Goal: Find specific page/section: Find specific page/section

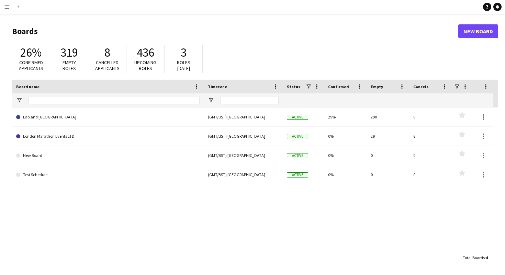
click at [5, 10] on button "Menu" at bounding box center [7, 7] width 14 height 14
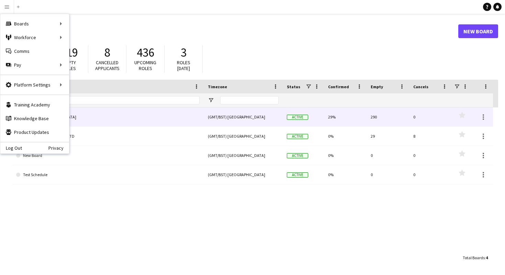
click at [261, 117] on div "(GMT/BST) [GEOGRAPHIC_DATA]" at bounding box center [243, 116] width 79 height 19
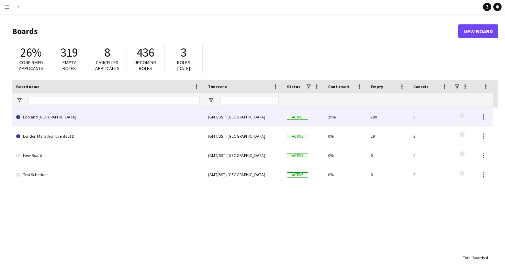
click at [259, 117] on div "(GMT/BST) [GEOGRAPHIC_DATA]" at bounding box center [243, 116] width 79 height 19
click at [105, 113] on link "Lapland [GEOGRAPHIC_DATA]" at bounding box center [107, 116] width 183 height 19
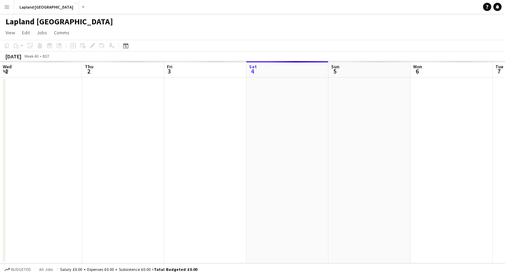
scroll to position [0, 164]
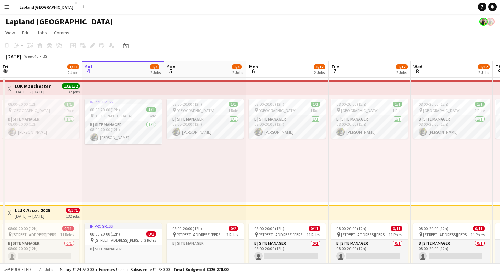
click at [98, 17] on div "Lapland [GEOGRAPHIC_DATA]" at bounding box center [250, 20] width 500 height 13
click at [7, 7] on app-icon "Menu" at bounding box center [6, 6] width 5 height 5
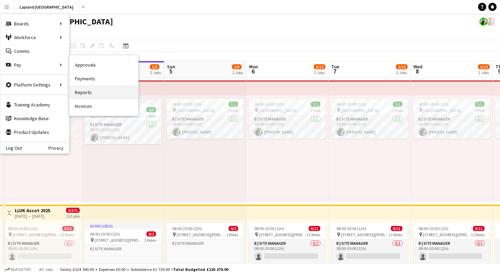
click at [88, 91] on link "Reports" at bounding box center [103, 92] width 69 height 14
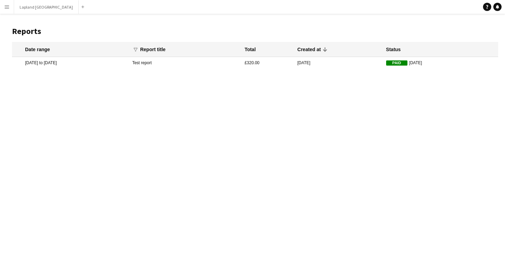
click at [8, 7] on app-icon "Menu" at bounding box center [6, 6] width 5 height 5
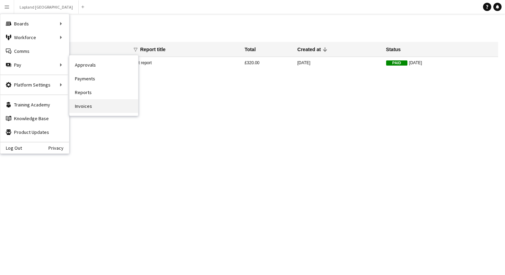
click at [88, 104] on link "Invoices" at bounding box center [103, 106] width 69 height 14
